Goal: Check status: Check status

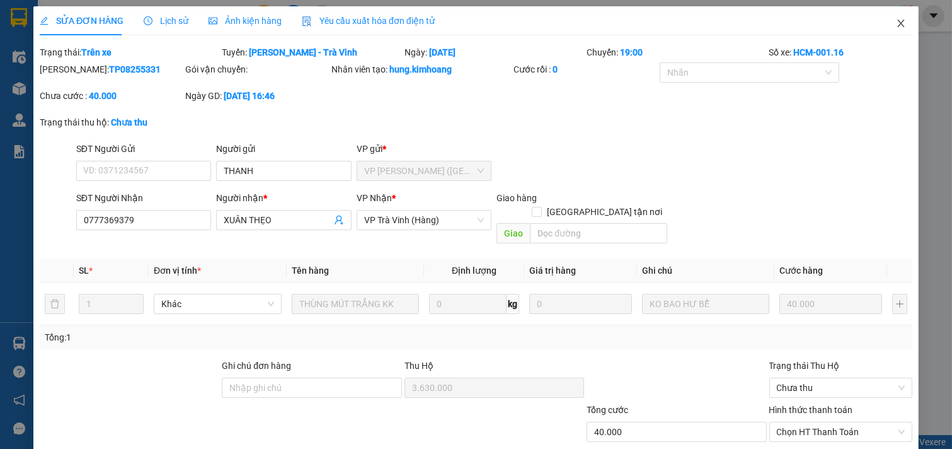
click at [896, 20] on icon "close" at bounding box center [901, 23] width 10 height 10
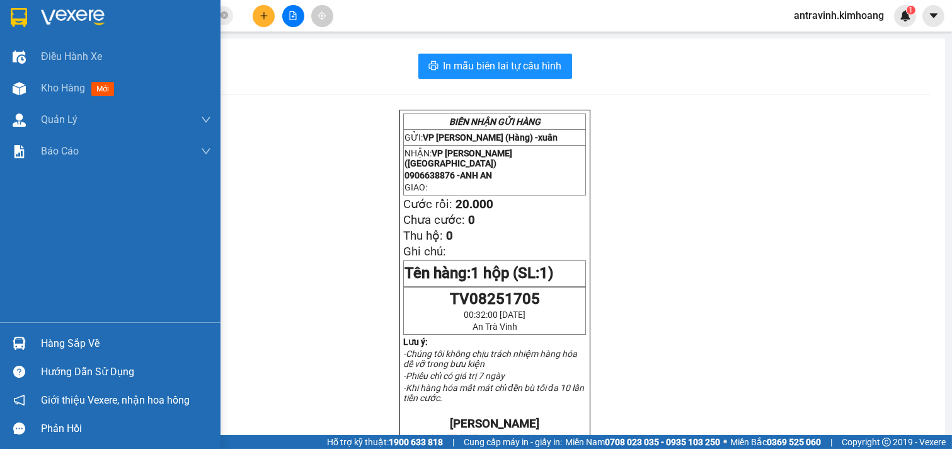
click at [47, 341] on div "Hàng sắp về" at bounding box center [126, 343] width 170 height 19
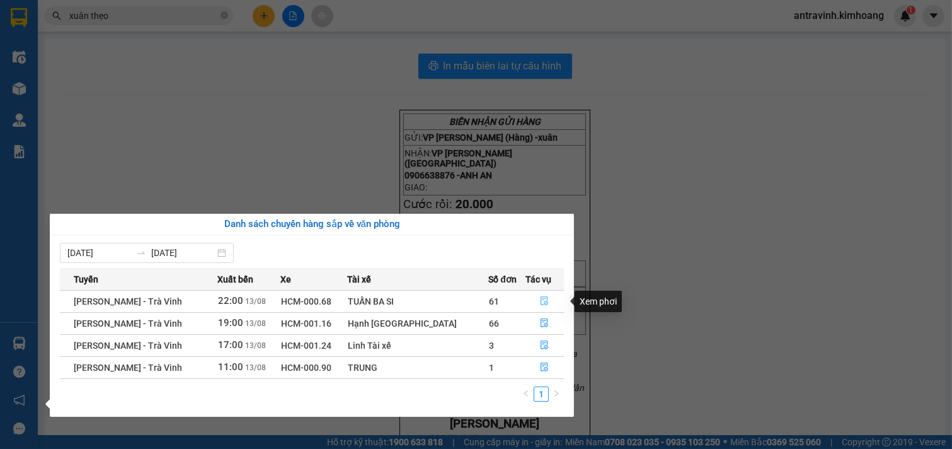
click at [541, 297] on icon "file-done" at bounding box center [545, 300] width 8 height 9
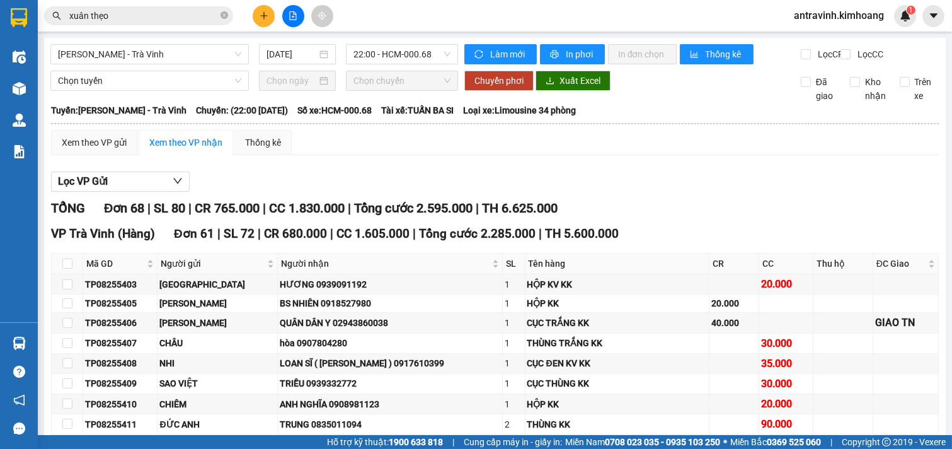
scroll to position [70, 0]
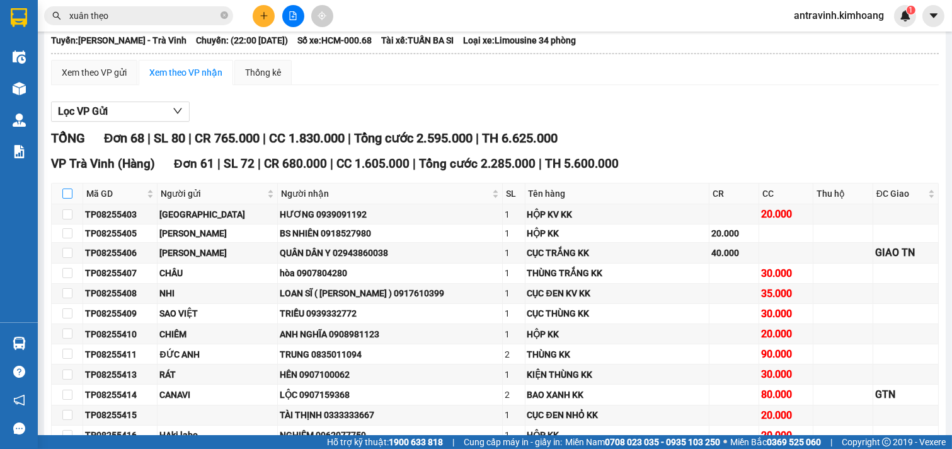
click at [67, 198] on input "checkbox" at bounding box center [67, 193] width 10 height 10
checkbox input "true"
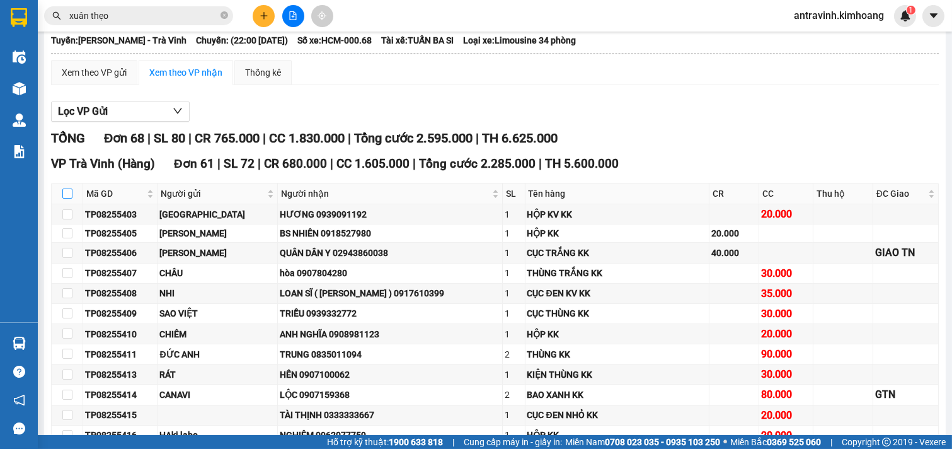
checkbox input "true"
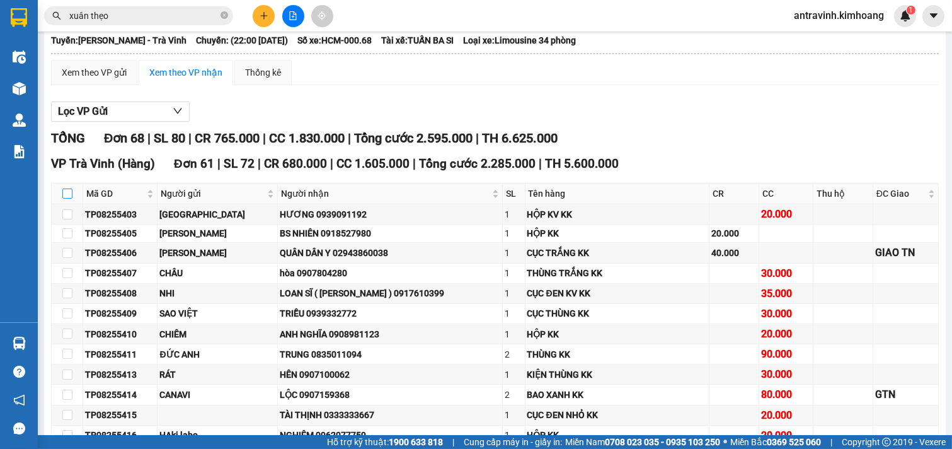
checkbox input "true"
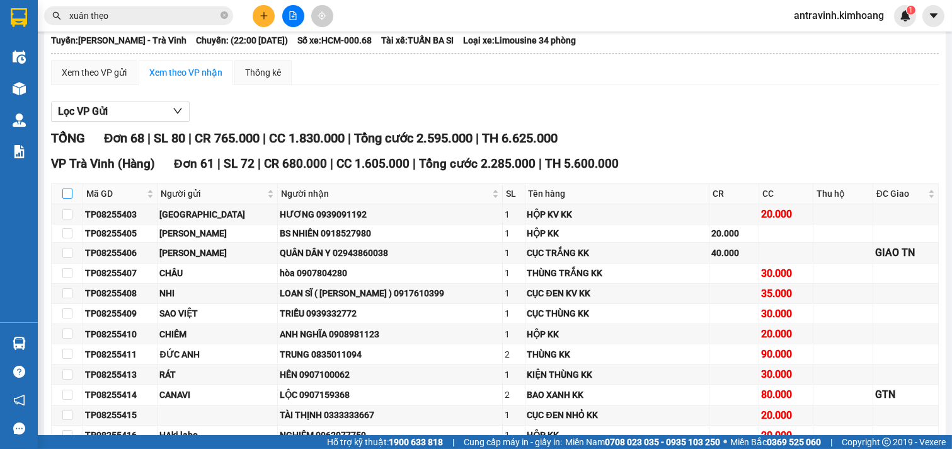
checkbox input "true"
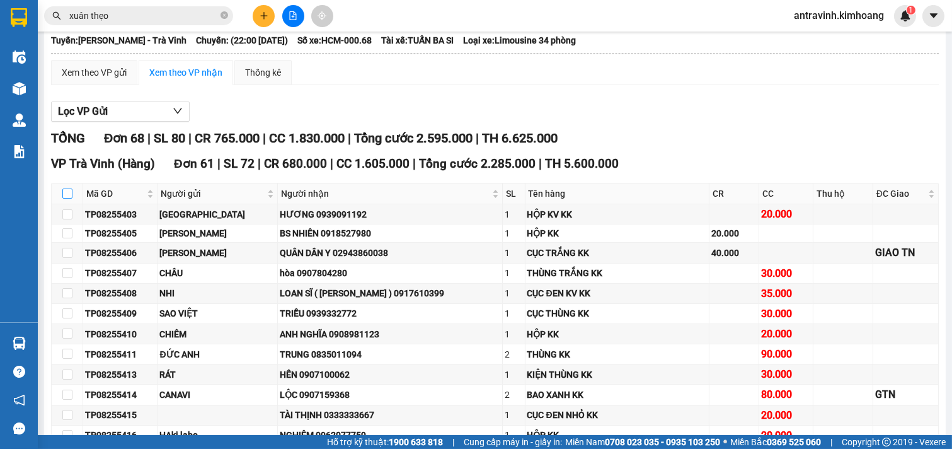
checkbox input "true"
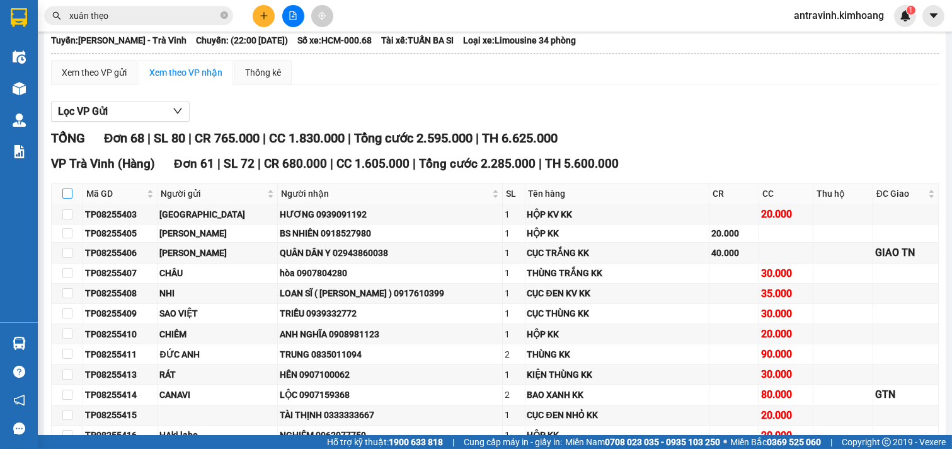
checkbox input "true"
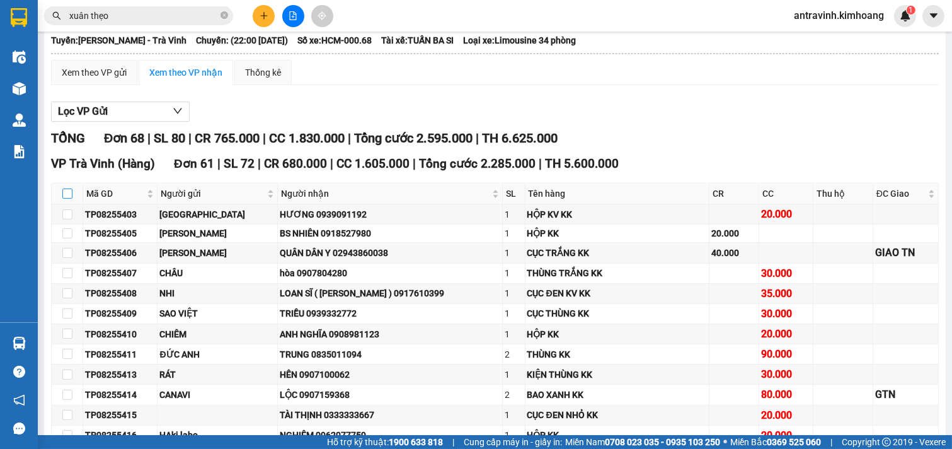
checkbox input "true"
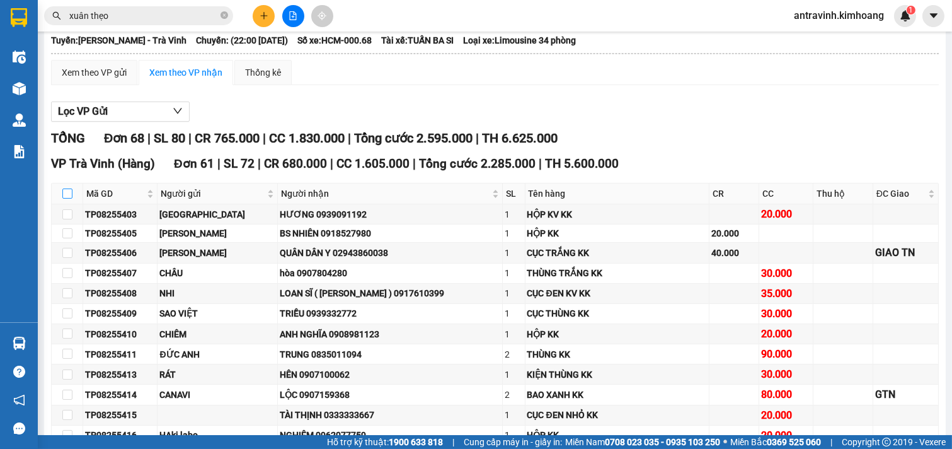
checkbox input "true"
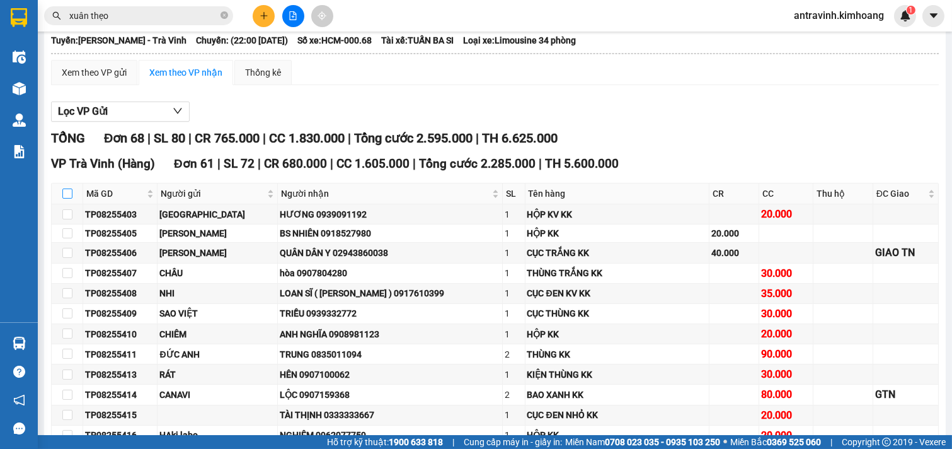
checkbox input "true"
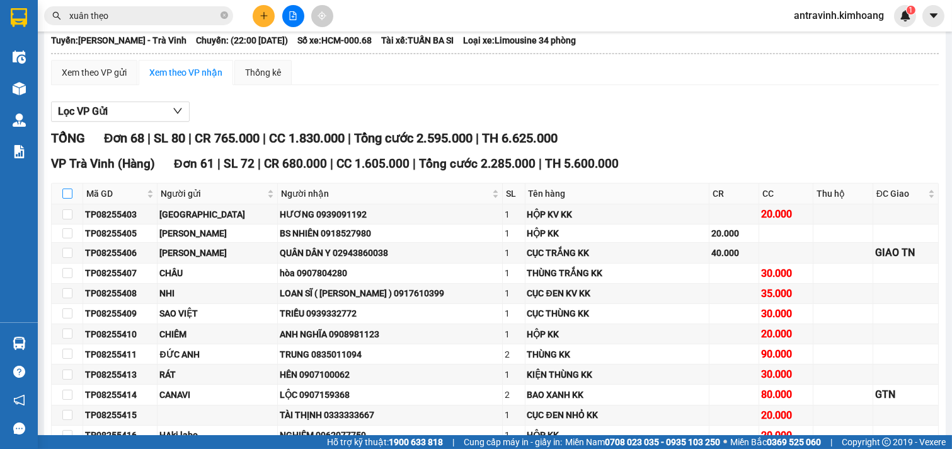
checkbox input "true"
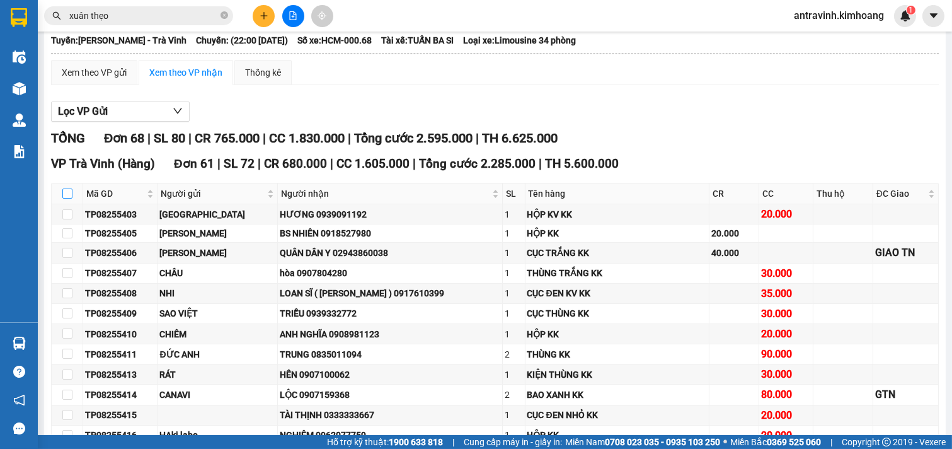
checkbox input "true"
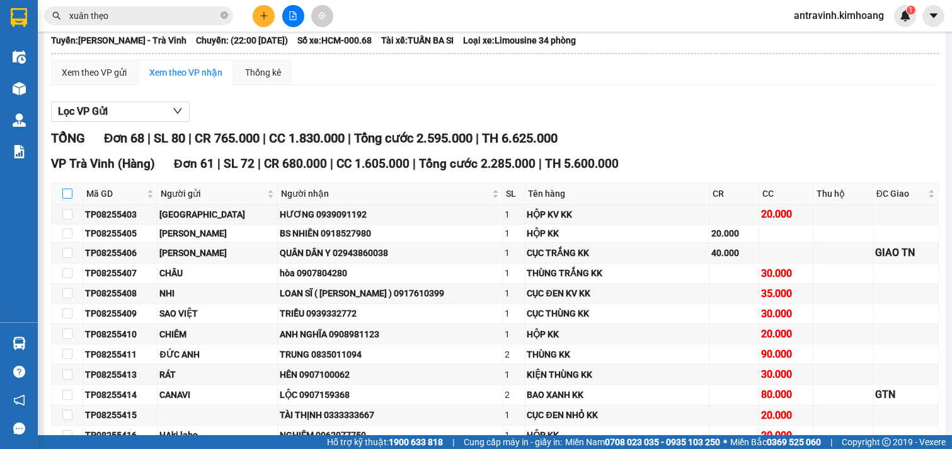
checkbox input "true"
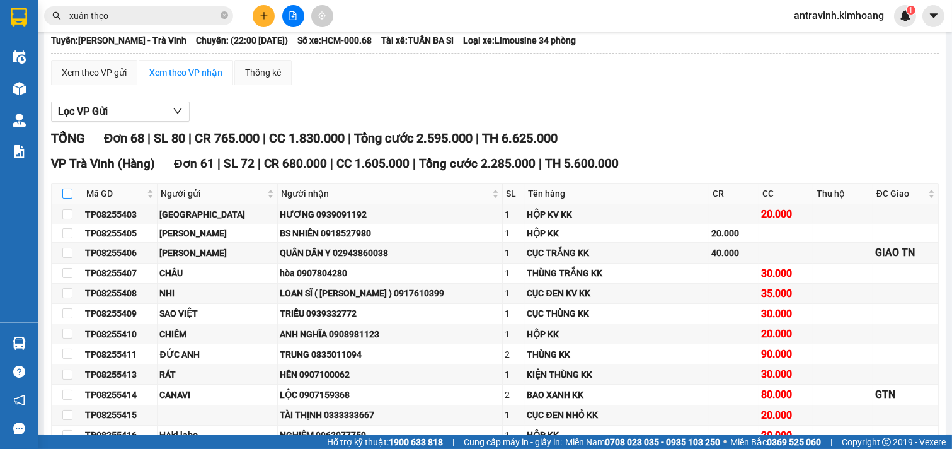
checkbox input "true"
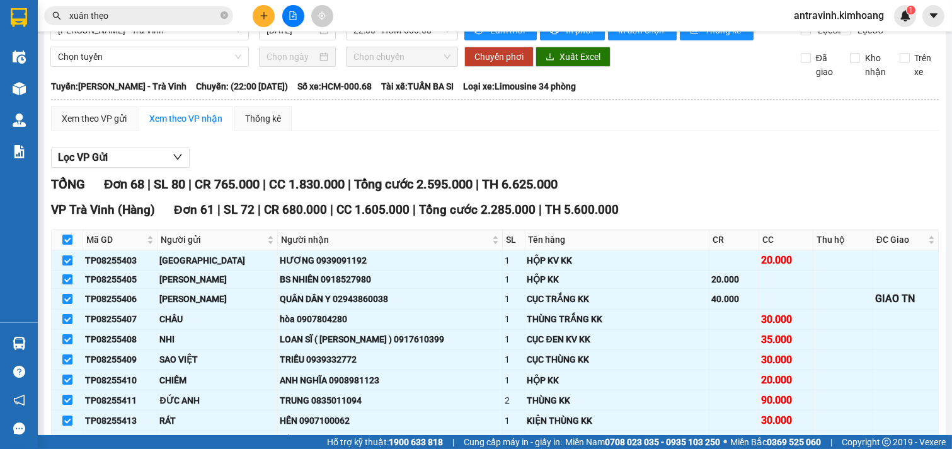
scroll to position [0, 0]
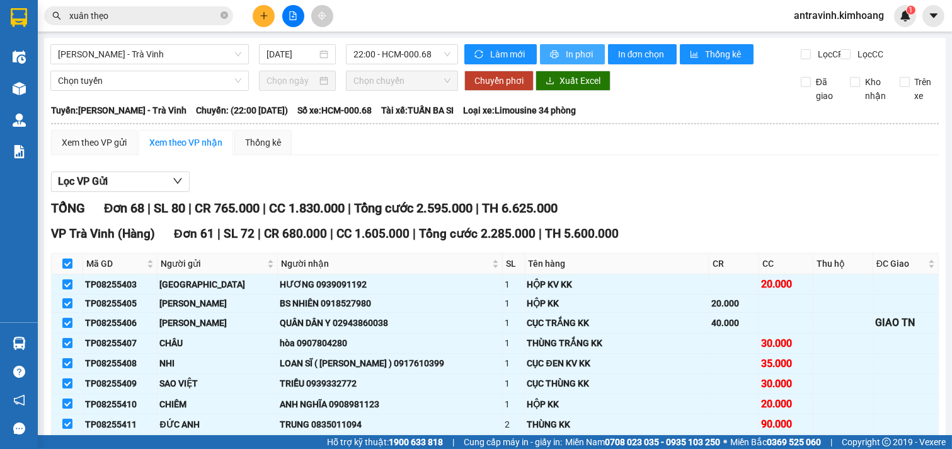
click at [572, 52] on span "In phơi" at bounding box center [580, 54] width 29 height 14
